Goal: Find specific page/section: Find specific page/section

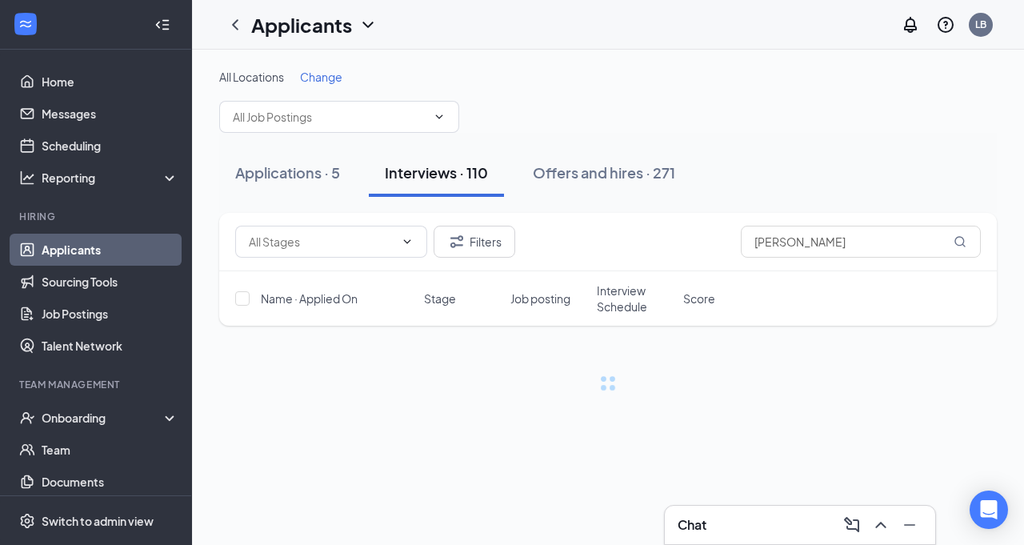
click at [427, 168] on div "Interviews · 110" at bounding box center [436, 172] width 103 height 20
click at [803, 242] on input "[PERSON_NAME]" at bounding box center [861, 242] width 240 height 32
type input "V"
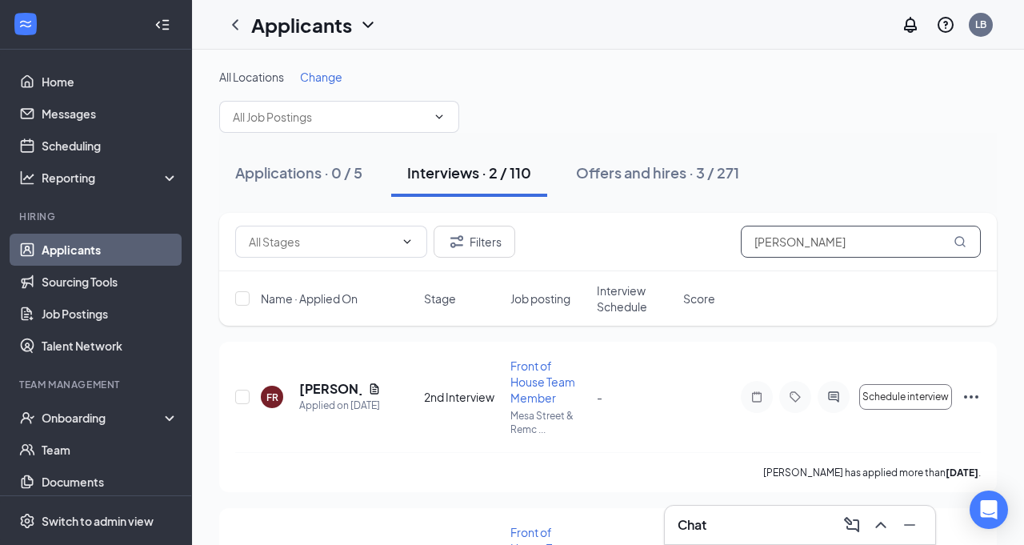
type input "[PERSON_NAME]"
